Goal: Complete application form

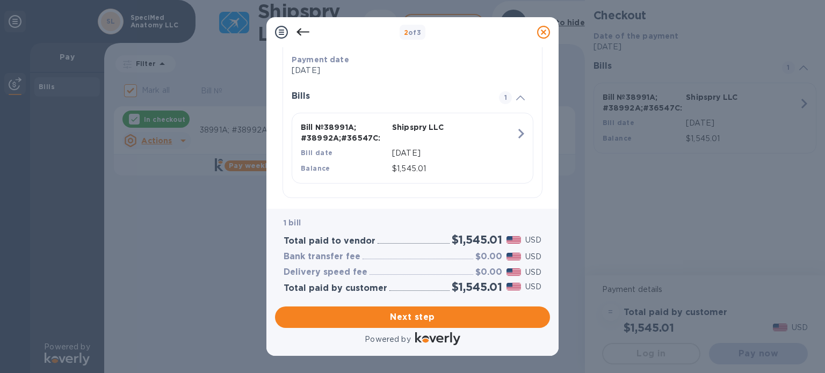
scroll to position [225, 0]
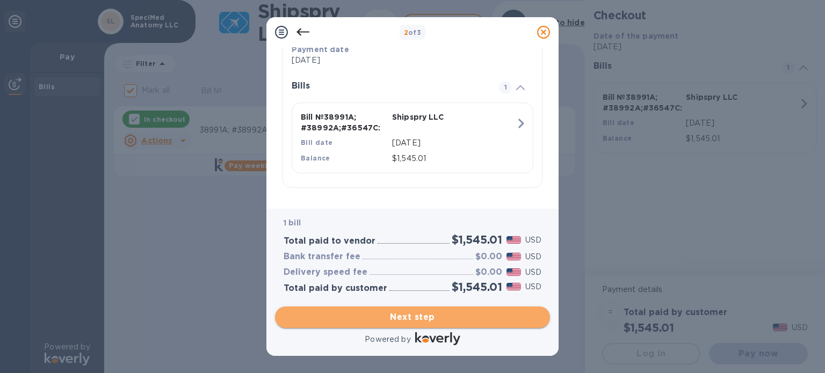
click at [447, 315] on span "Next step" at bounding box center [413, 317] width 258 height 13
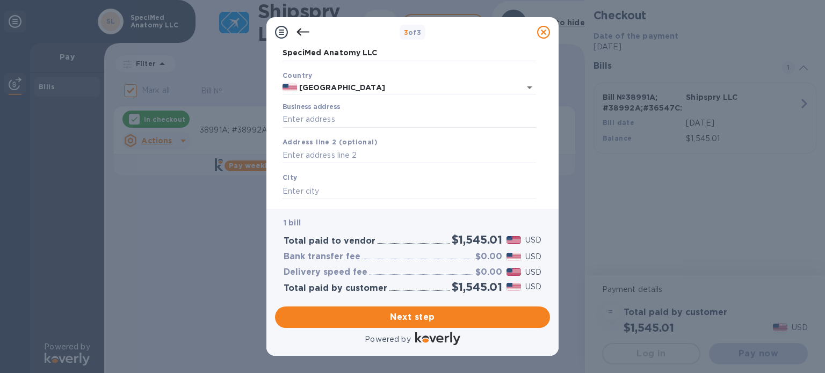
scroll to position [0, 0]
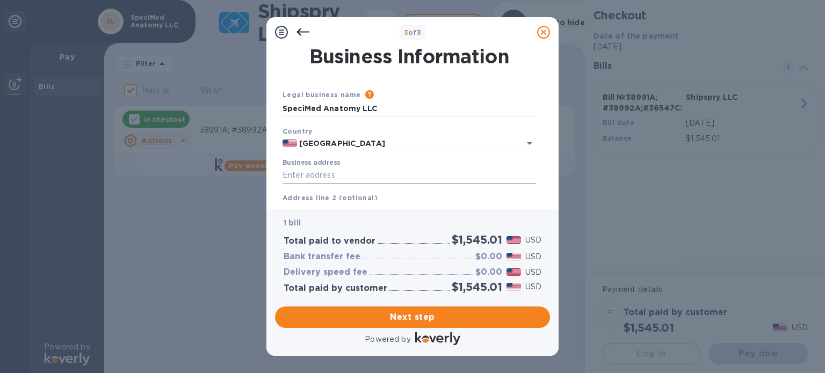
click at [323, 175] on input "Business address" at bounding box center [410, 176] width 254 height 16
type input "[STREET_ADDRESS]"
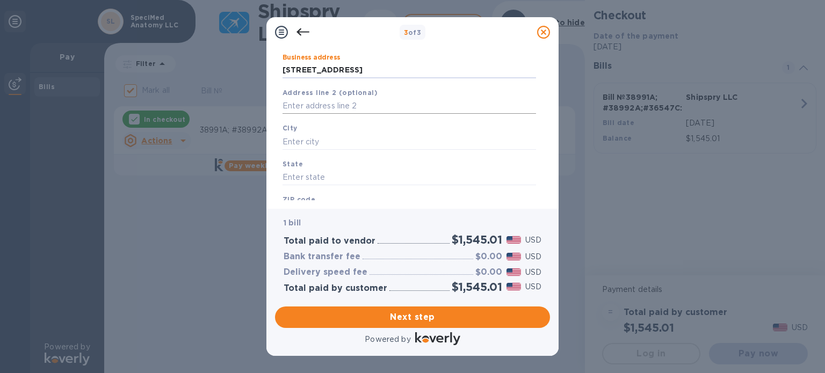
scroll to position [107, 0]
click at [349, 102] on input "text" at bounding box center [410, 104] width 254 height 16
type input "Suite 105/106"
click at [338, 139] on input "text" at bounding box center [410, 140] width 254 height 16
type input "[GEOGRAPHIC_DATA]"
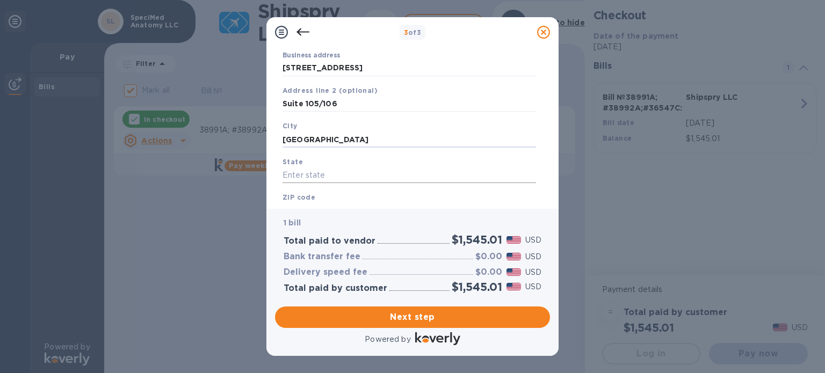
click at [331, 173] on input "text" at bounding box center [410, 176] width 254 height 16
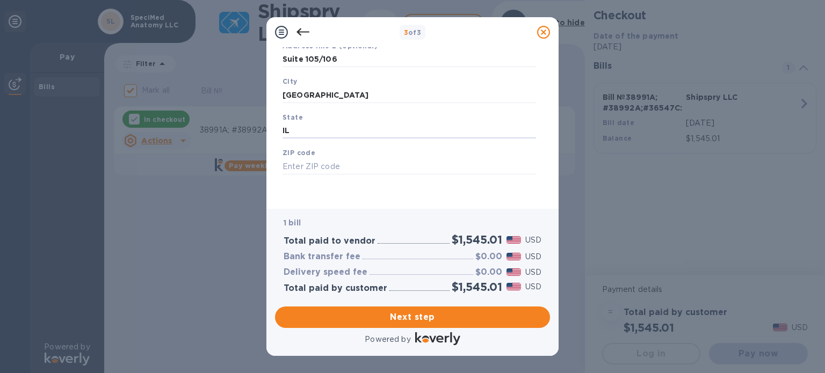
type input "IL"
click at [330, 177] on div "ZIP code" at bounding box center [409, 161] width 262 height 36
click at [329, 172] on input "text" at bounding box center [410, 166] width 254 height 16
type input "60005"
click at [421, 314] on span "Next step" at bounding box center [413, 317] width 258 height 13
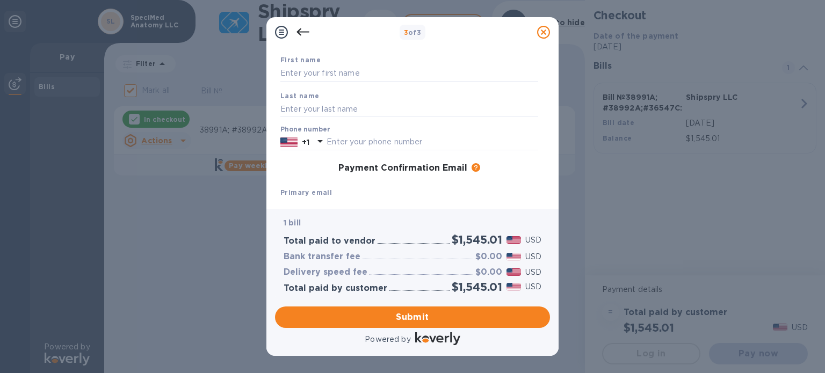
scroll to position [0, 0]
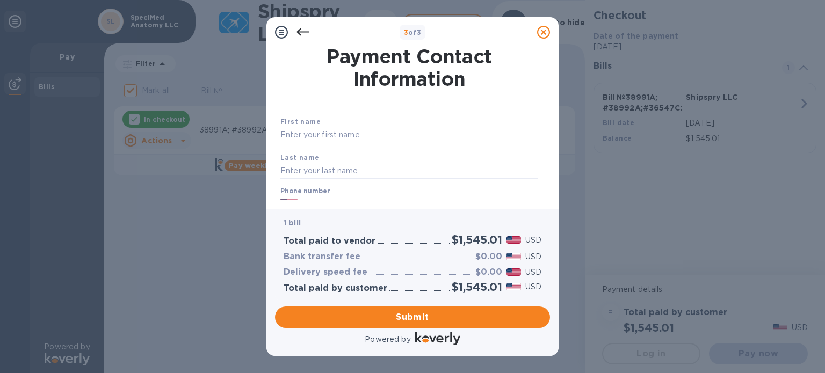
click at [332, 131] on input "text" at bounding box center [409, 135] width 258 height 16
type input "[PERSON_NAME]"
type input "8472625138"
type input "[EMAIL_ADDRESS][DOMAIN_NAME]"
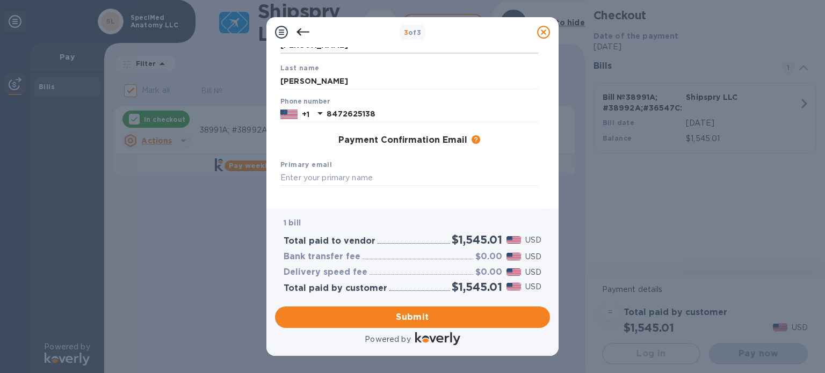
scroll to position [107, 0]
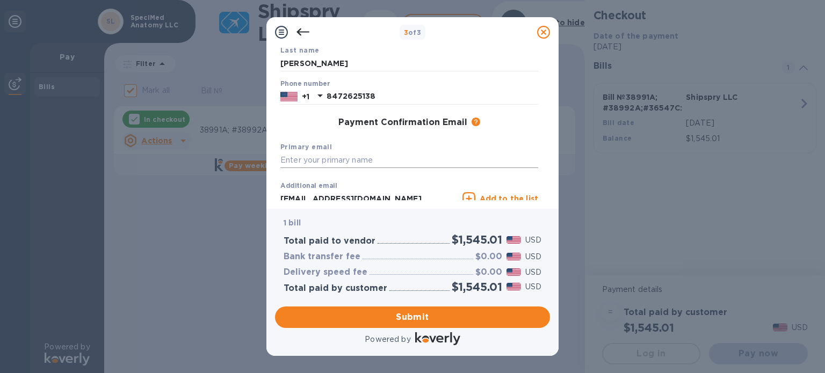
click at [341, 157] on input "text" at bounding box center [409, 161] width 258 height 16
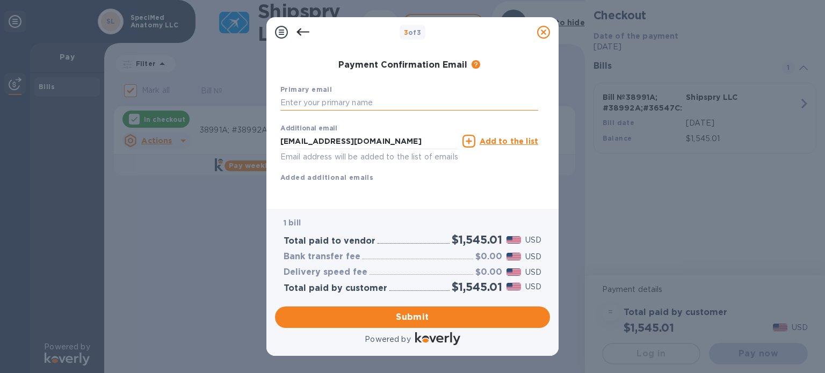
scroll to position [178, 0]
click at [339, 133] on input "[EMAIL_ADDRESS][DOMAIN_NAME]" at bounding box center [369, 141] width 178 height 16
click at [334, 95] on input "text" at bounding box center [409, 103] width 258 height 16
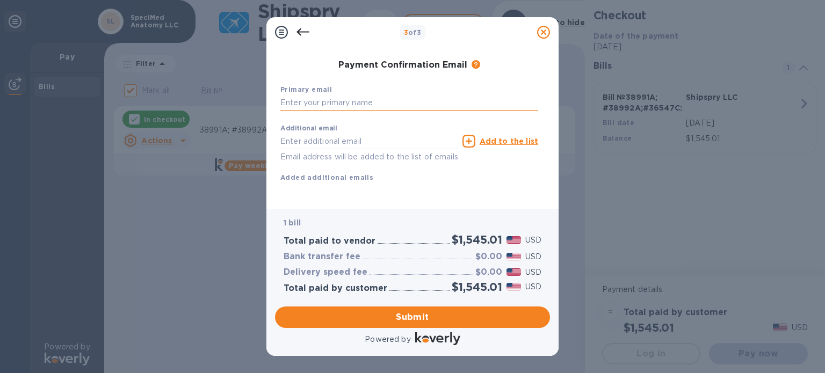
paste input "[EMAIL_ADDRESS][DOMAIN_NAME]"
type input "[EMAIL_ADDRESS][DOMAIN_NAME]"
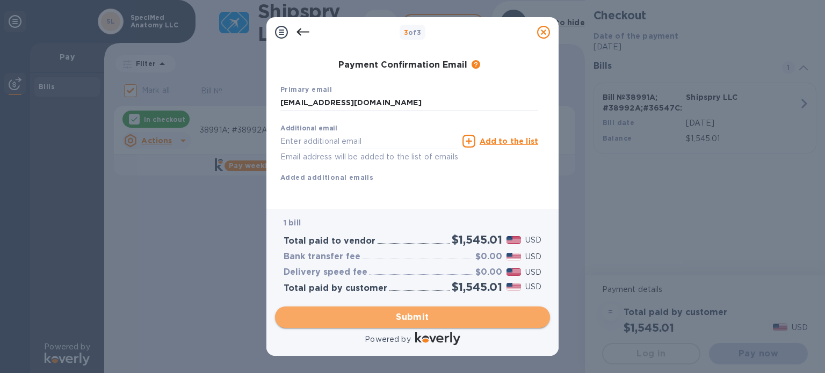
click at [395, 319] on span "Submit" at bounding box center [413, 317] width 258 height 13
click at [395, 317] on span "Submit" at bounding box center [413, 317] width 258 height 13
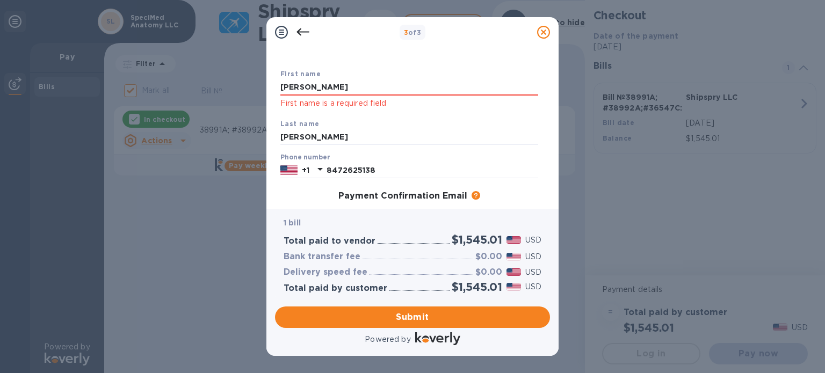
scroll to position [31, 0]
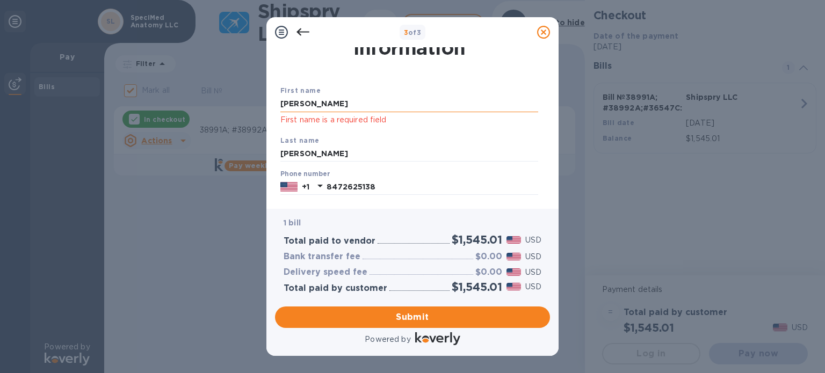
click at [403, 103] on input "[PERSON_NAME]" at bounding box center [409, 104] width 258 height 16
type input "[PERSON_NAME]"
click at [400, 75] on div "First name [PERSON_NAME] First name is a required field Last name [PERSON_NAME]…" at bounding box center [409, 199] width 262 height 267
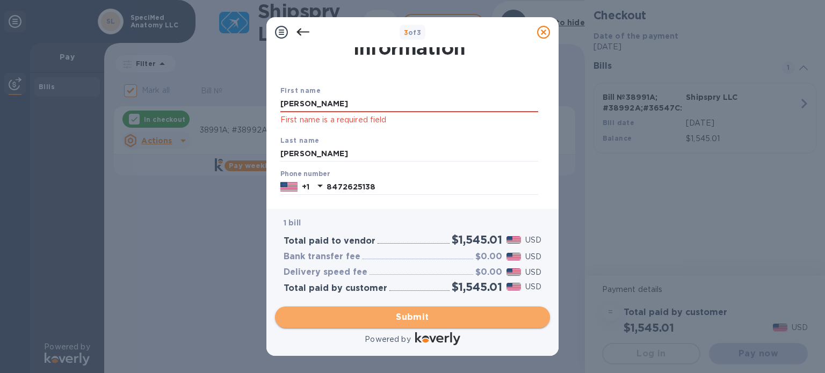
click at [417, 323] on span "Submit" at bounding box center [413, 317] width 258 height 13
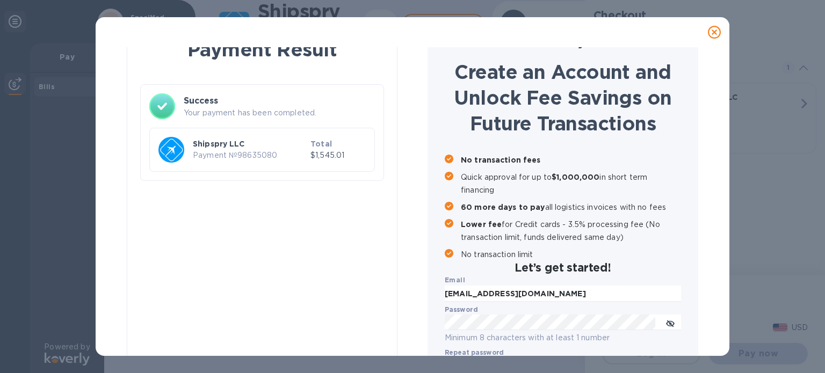
checkbox input "false"
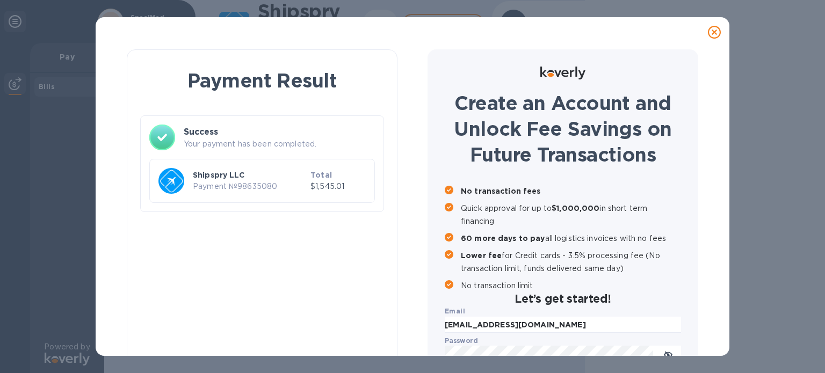
scroll to position [54, 0]
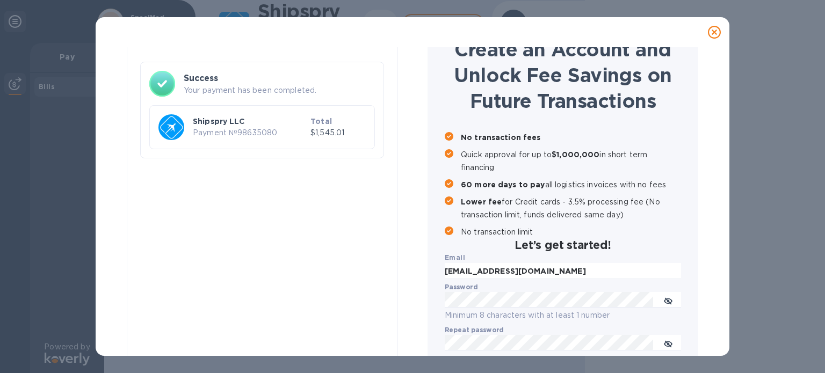
click at [235, 81] on h3 "Success" at bounding box center [279, 78] width 191 height 13
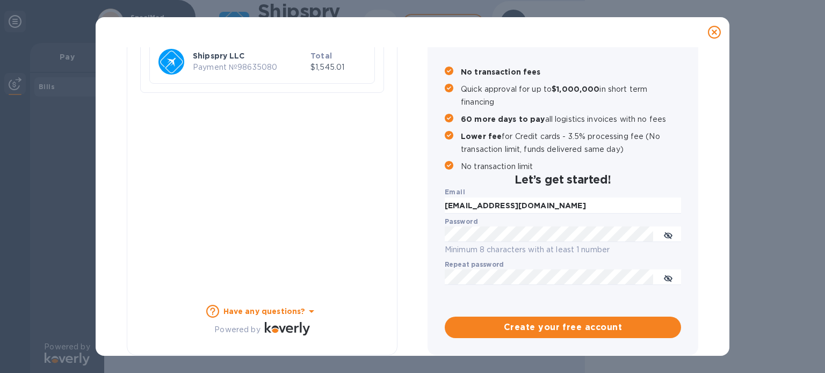
scroll to position [120, 0]
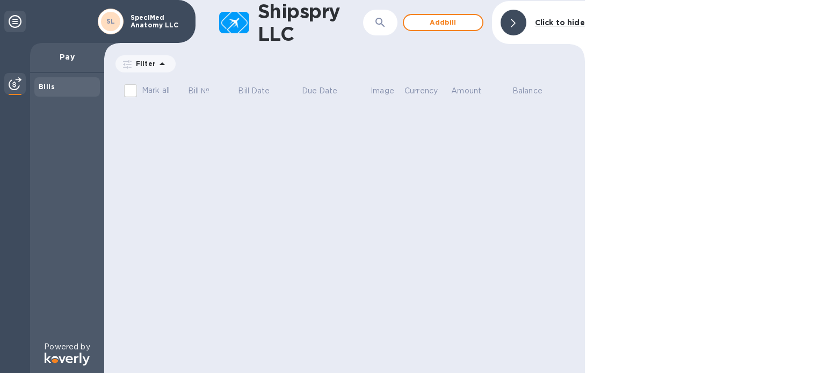
click at [68, 88] on div "Bills" at bounding box center [67, 87] width 57 height 11
click at [14, 81] on img at bounding box center [15, 83] width 13 height 13
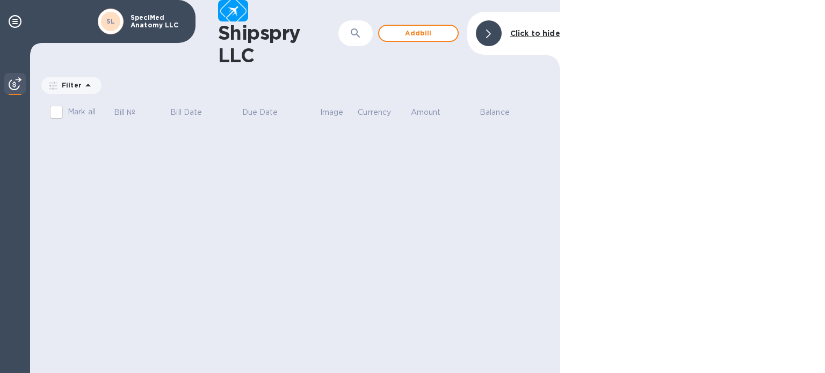
click at [14, 81] on img at bounding box center [15, 83] width 13 height 13
